Goal: Task Accomplishment & Management: Manage account settings

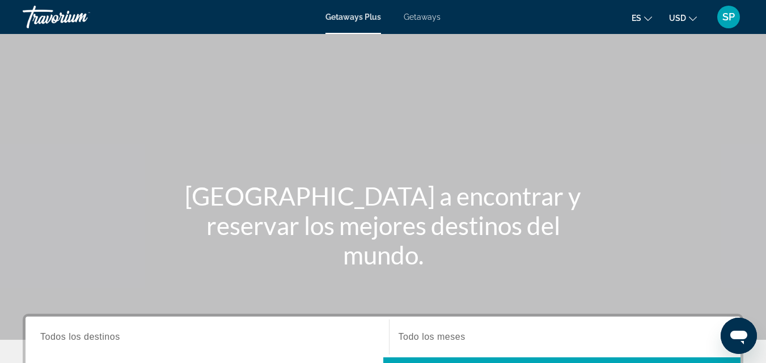
click at [648, 16] on icon "Change language" at bounding box center [648, 19] width 8 height 8
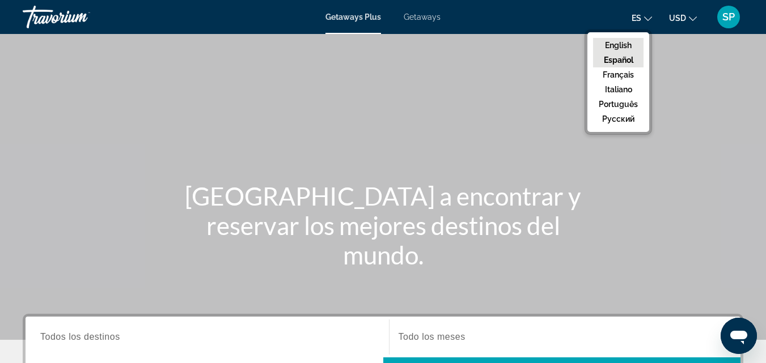
click at [629, 48] on button "English" at bounding box center [618, 45] width 50 height 15
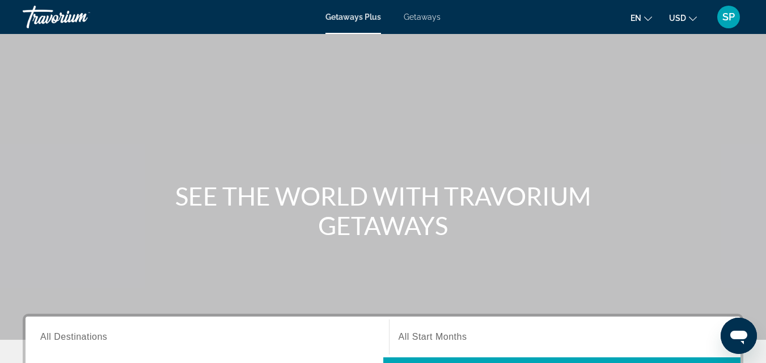
click at [736, 15] on div "SP" at bounding box center [728, 17] width 23 height 23
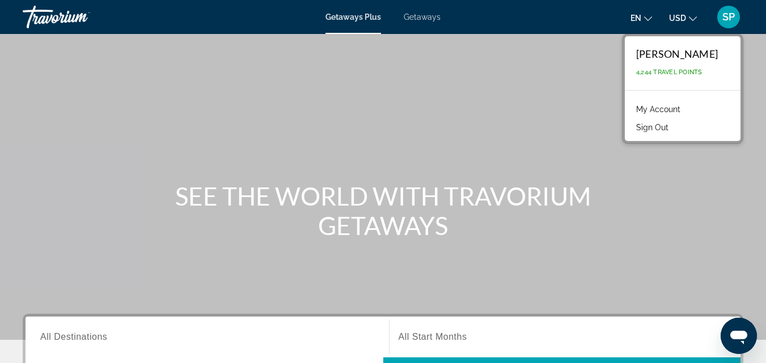
click at [675, 109] on link "My Account" at bounding box center [658, 109] width 56 height 15
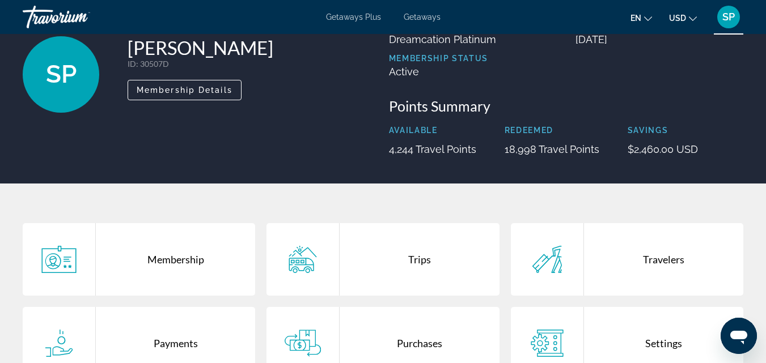
scroll to position [227, 0]
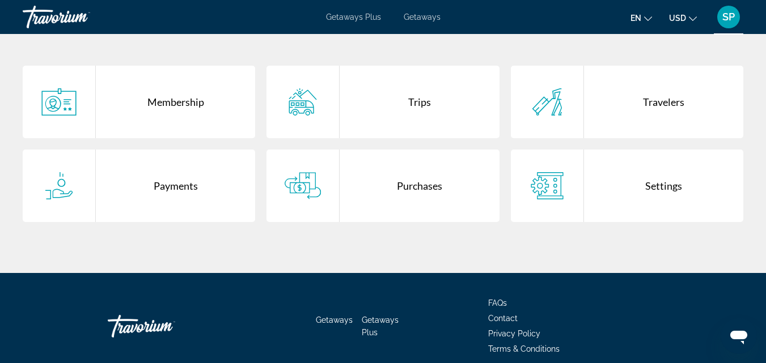
click at [402, 178] on div "Purchases" at bounding box center [419, 186] width 159 height 73
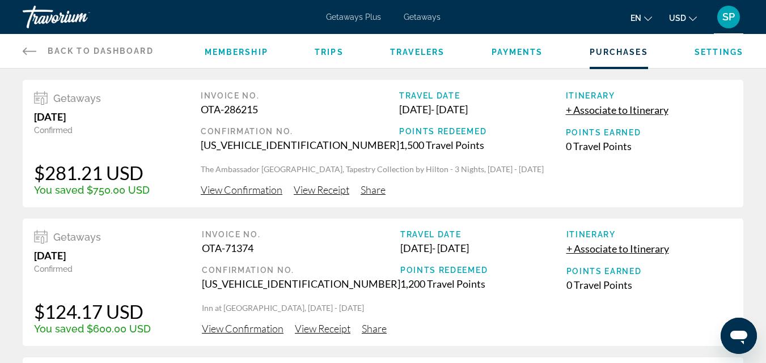
click at [63, 13] on div "Travorium" at bounding box center [79, 16] width 113 height 29
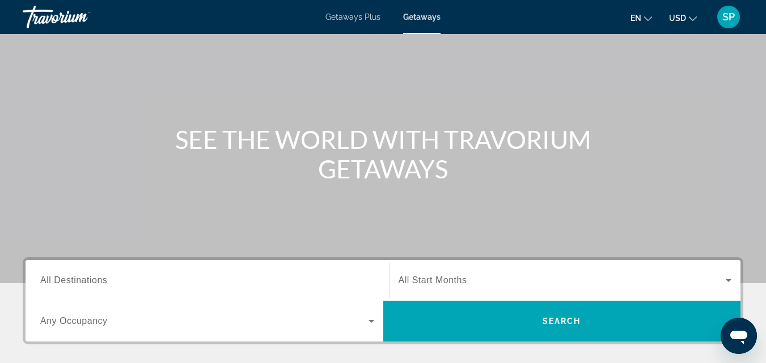
scroll to position [227, 0]
